Goal: Find specific page/section: Find specific page/section

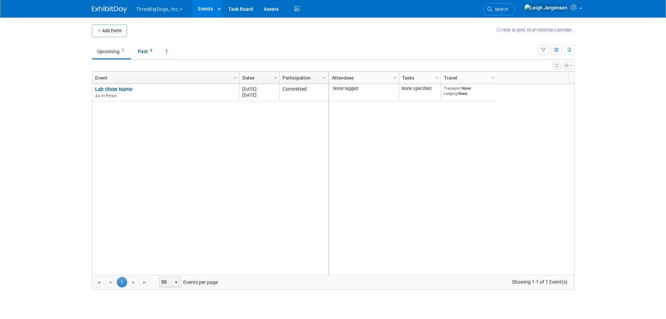
click at [182, 9] on span "button" at bounding box center [181, 9] width 3 height 1
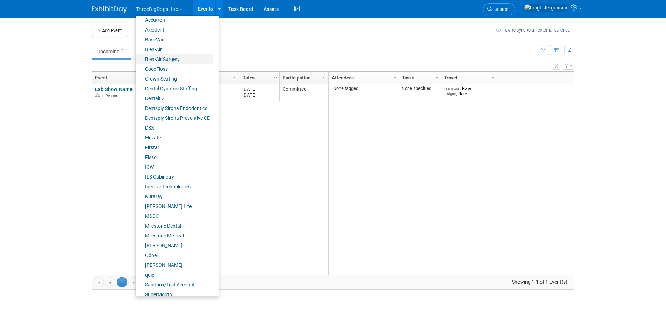
scroll to position [58, 0]
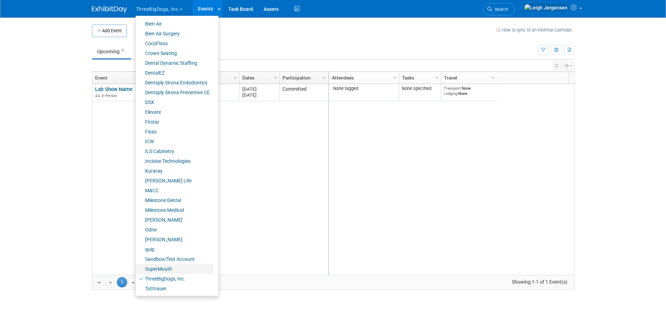
click at [157, 264] on link "SuperMouth" at bounding box center [175, 269] width 78 height 10
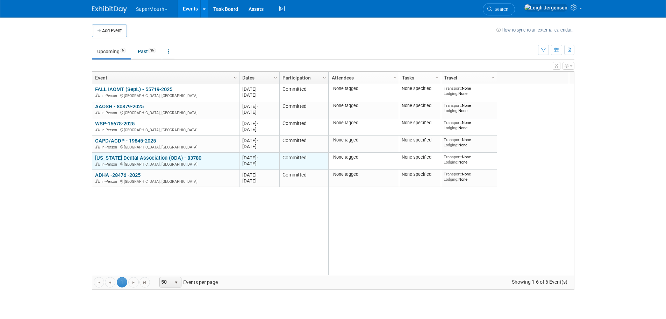
click at [169, 161] on div "In-Person [GEOGRAPHIC_DATA], [GEOGRAPHIC_DATA]" at bounding box center [165, 164] width 141 height 6
click at [168, 156] on link "Ohio Dental Association (ODA) - 83780" at bounding box center [148, 158] width 106 height 6
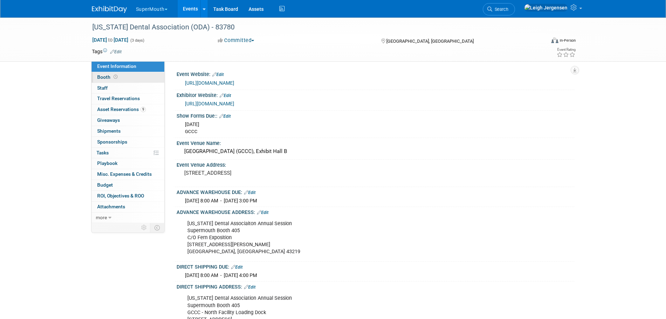
click at [114, 76] on icon at bounding box center [116, 77] width 4 height 4
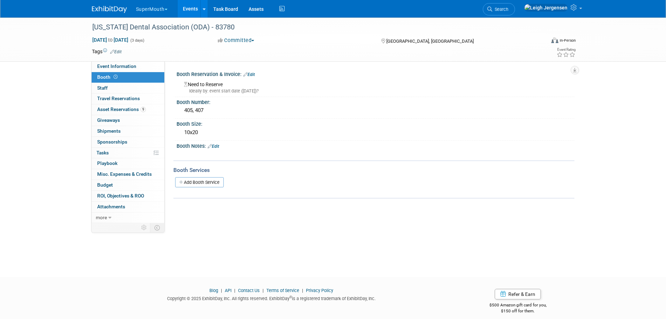
click at [169, 5] on button "SuperMouth" at bounding box center [155, 7] width 41 height 15
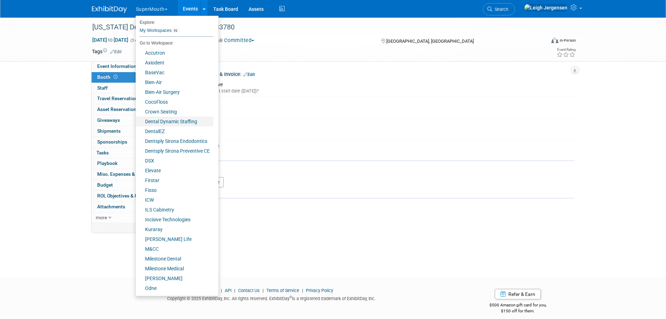
click at [171, 122] on link "Dental Dynamic Staffing" at bounding box center [175, 122] width 78 height 10
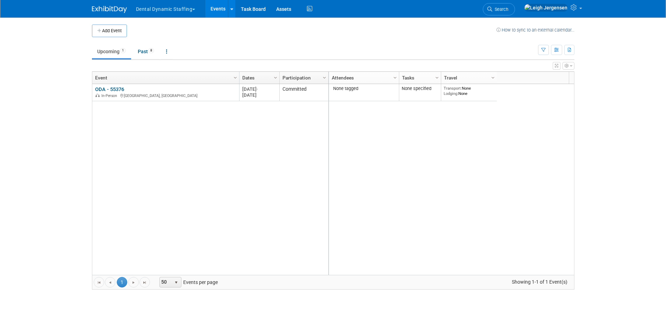
click at [193, 7] on button "Dental Dynamic Staffing" at bounding box center [169, 7] width 69 height 15
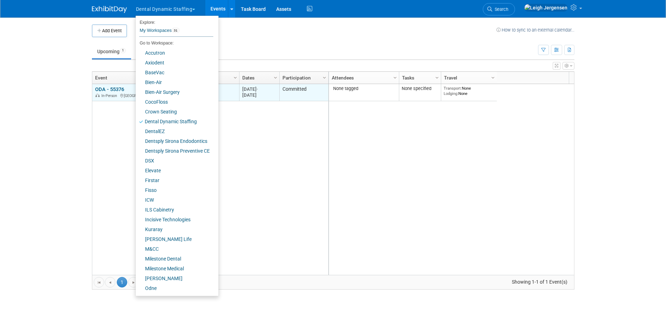
click at [226, 92] on div "In-Person [GEOGRAPHIC_DATA], [GEOGRAPHIC_DATA]" at bounding box center [165, 95] width 141 height 6
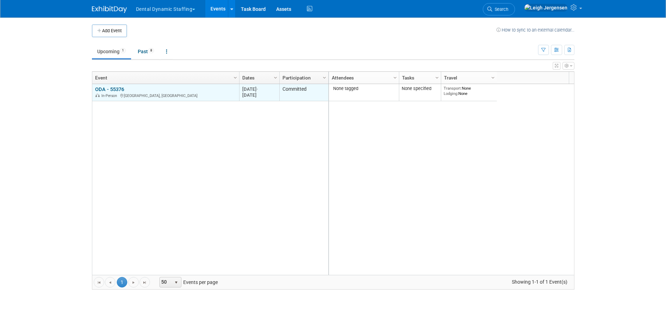
click at [123, 87] on link "ODA - 55376" at bounding box center [109, 89] width 29 height 6
click at [120, 91] on link "ODA - 55376" at bounding box center [109, 89] width 29 height 6
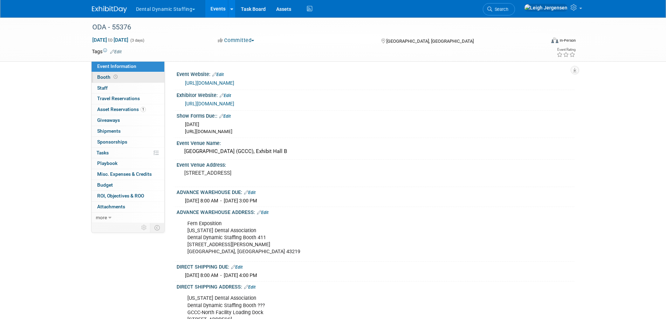
click at [104, 73] on link "Booth" at bounding box center [128, 77] width 73 height 10
click at [197, 7] on button "Dental Dynamic Staffing" at bounding box center [169, 7] width 69 height 15
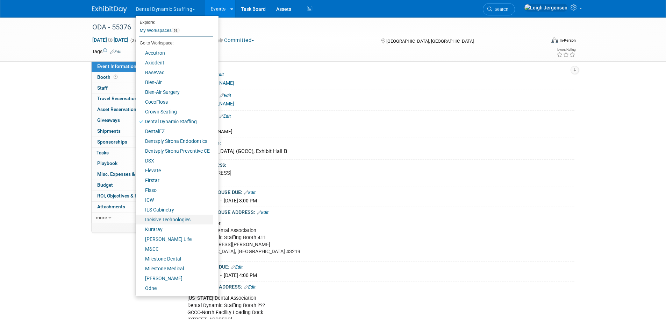
click at [172, 221] on link "Incisive Technologies" at bounding box center [175, 219] width 78 height 10
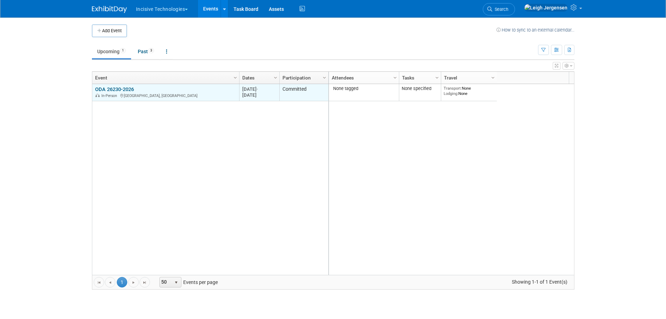
click at [159, 87] on div "ODA 26230-2026 In-Person Columbus, OH" at bounding box center [165, 92] width 141 height 12
click at [155, 96] on div "In-Person Columbus, OH" at bounding box center [165, 95] width 141 height 6
click at [113, 88] on link "ODA 26230-2026" at bounding box center [114, 89] width 39 height 6
click at [172, 93] on div "In-Person Columbus, OH" at bounding box center [165, 95] width 141 height 6
click at [107, 87] on link "ODA 26230-2026" at bounding box center [114, 89] width 39 height 6
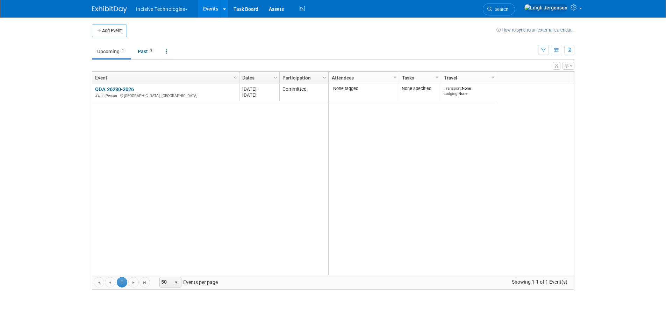
click at [191, 8] on button "Incisive Technologies" at bounding box center [166, 7] width 62 height 15
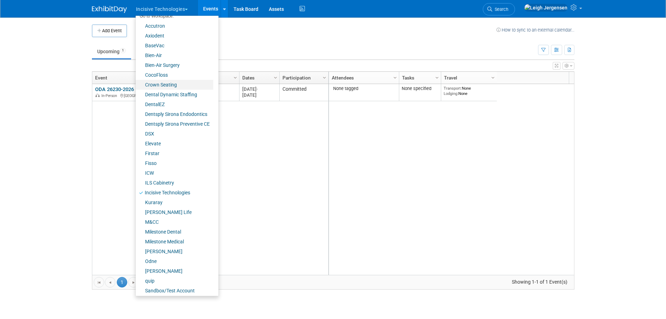
scroll to position [58, 0]
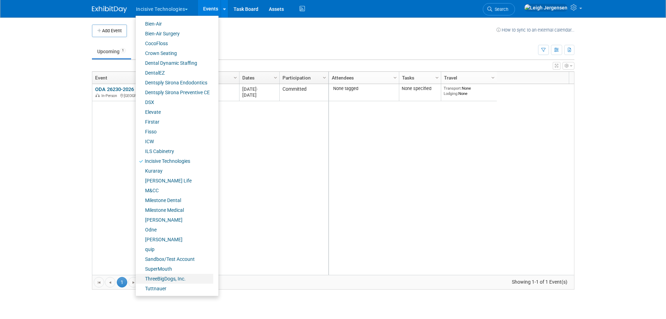
click at [172, 280] on link "ThreeBigDogs, Inc." at bounding box center [175, 279] width 78 height 10
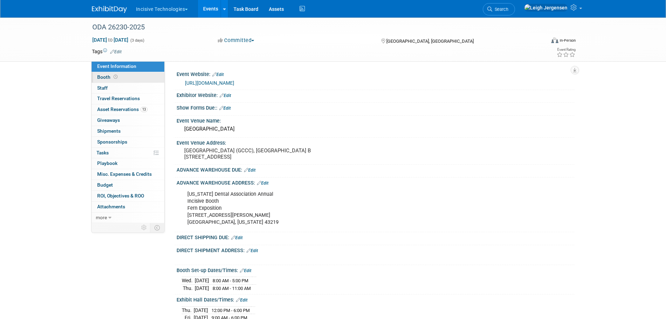
click at [105, 79] on span "Booth" at bounding box center [108, 77] width 22 height 6
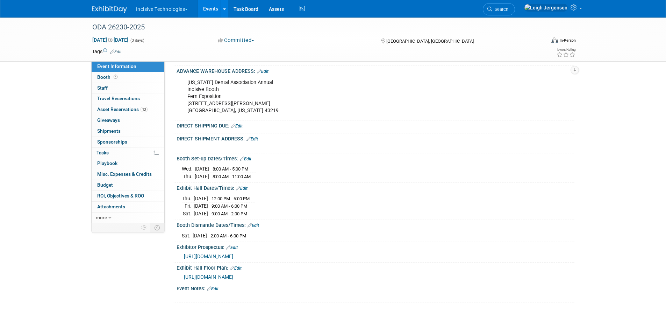
scroll to position [140, 0]
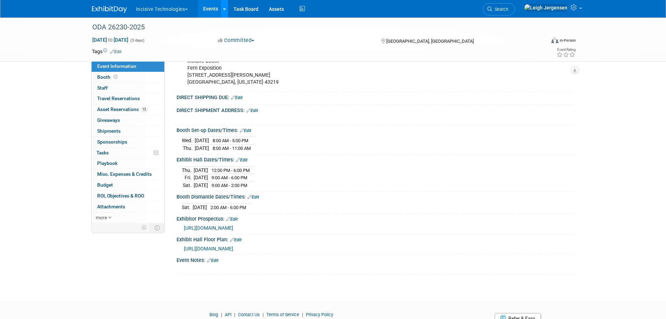
click at [228, 8] on link at bounding box center [224, 8] width 7 height 17
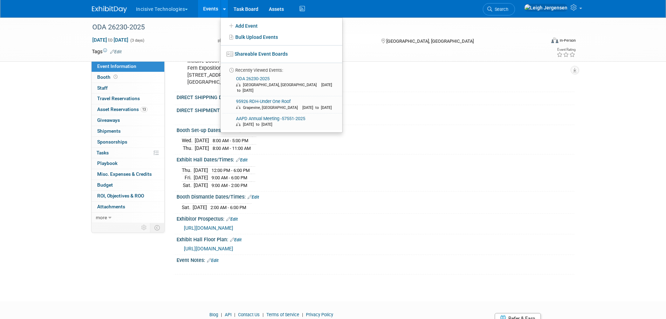
drag, startPoint x: 468, startPoint y: 108, endPoint x: 465, endPoint y: 104, distance: 4.3
click at [467, 108] on div "DIRECT SHIPMENT ADDRESS: Edit" at bounding box center [376, 109] width 398 height 9
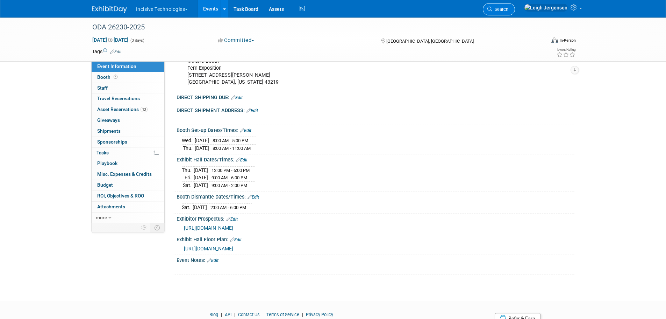
click at [509, 9] on span "Search" at bounding box center [501, 9] width 16 height 5
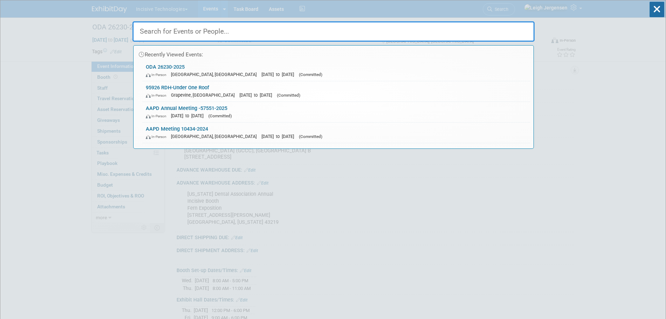
click at [241, 33] on input "text" at bounding box center [334, 31] width 402 height 20
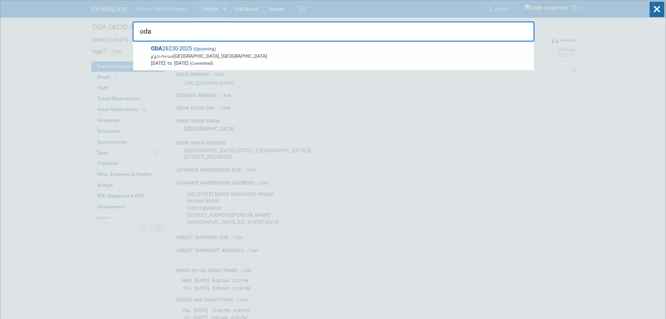
type input "oda"
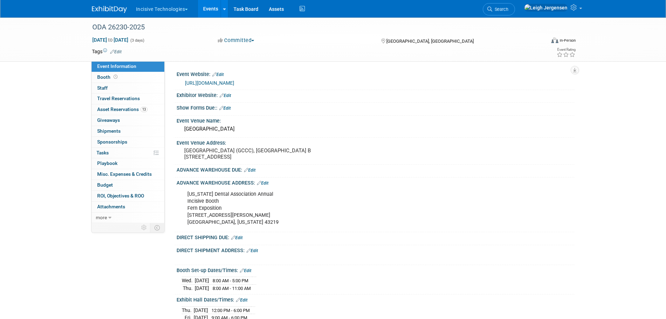
click at [190, 7] on button "Incisive Technologies" at bounding box center [166, 7] width 62 height 15
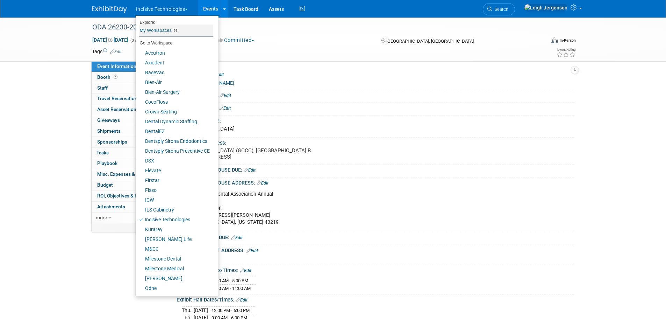
click at [165, 28] on link "My Workspaces 31" at bounding box center [176, 30] width 74 height 12
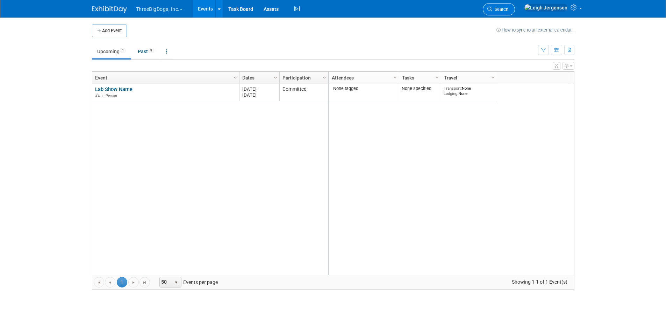
click at [509, 9] on span "Search" at bounding box center [501, 9] width 16 height 5
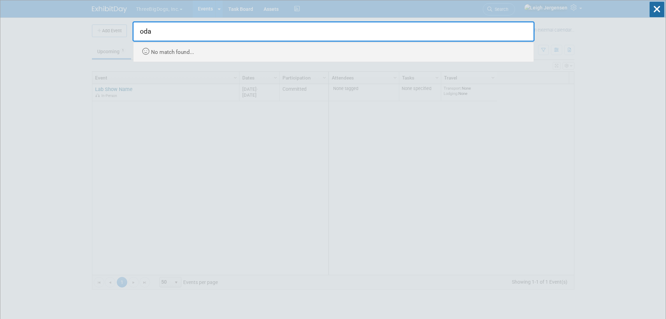
type input "oda"
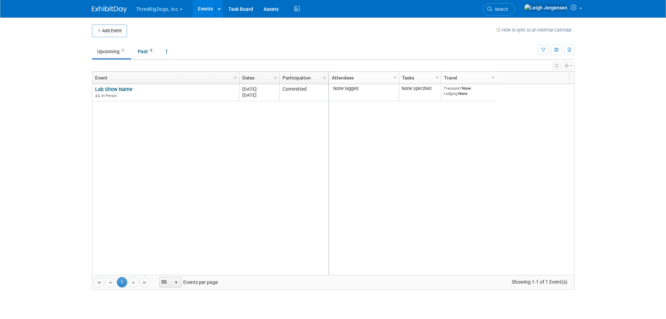
click at [183, 11] on button "ThreeBigDogs, Inc." at bounding box center [163, 7] width 56 height 15
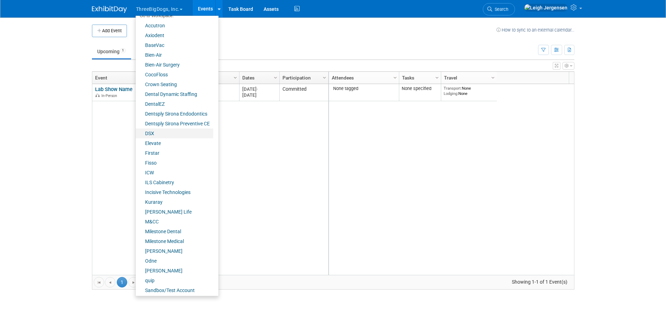
scroll to position [58, 0]
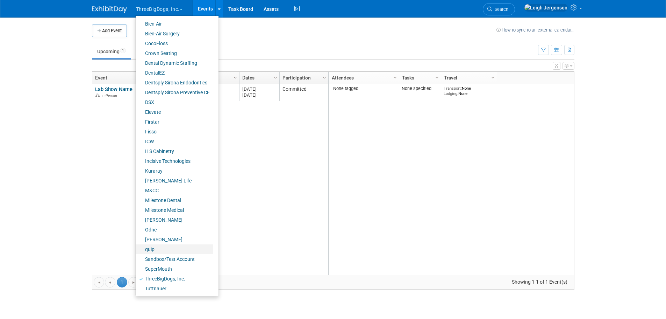
click at [154, 248] on link "quip" at bounding box center [175, 249] width 78 height 10
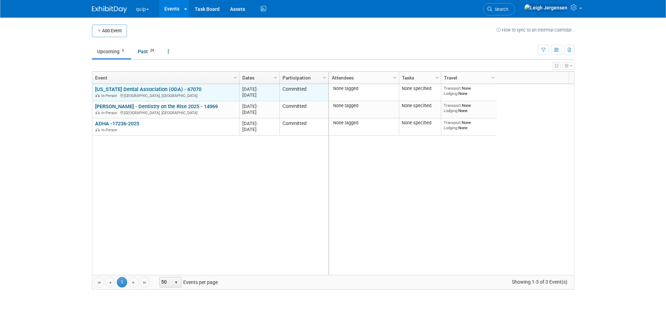
click at [138, 93] on div "In-Person Columbus, OH" at bounding box center [165, 95] width 141 height 6
click at [138, 90] on link "[US_STATE] Dental Association (ODA) - 67070" at bounding box center [148, 89] width 106 height 6
click at [117, 88] on link "[US_STATE] Dental Association (ODA) - 67070" at bounding box center [148, 89] width 106 height 6
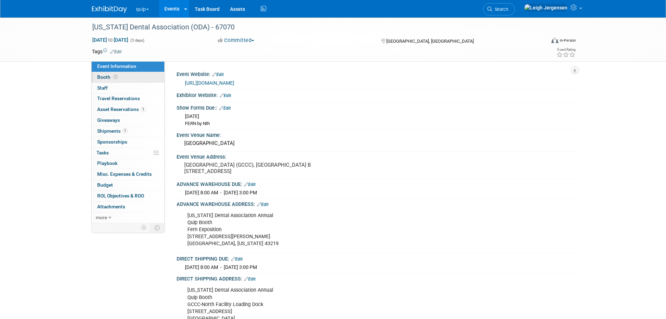
click at [105, 76] on span "Booth" at bounding box center [108, 77] width 22 height 6
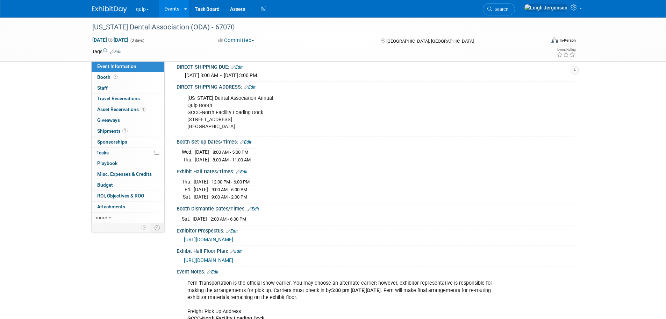
scroll to position [175, 0]
